Goal: Task Accomplishment & Management: Manage account settings

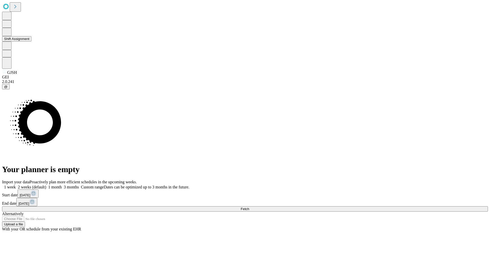
click at [31, 42] on button "Shift Assignment" at bounding box center [16, 38] width 29 height 5
